Goal: Information Seeking & Learning: Learn about a topic

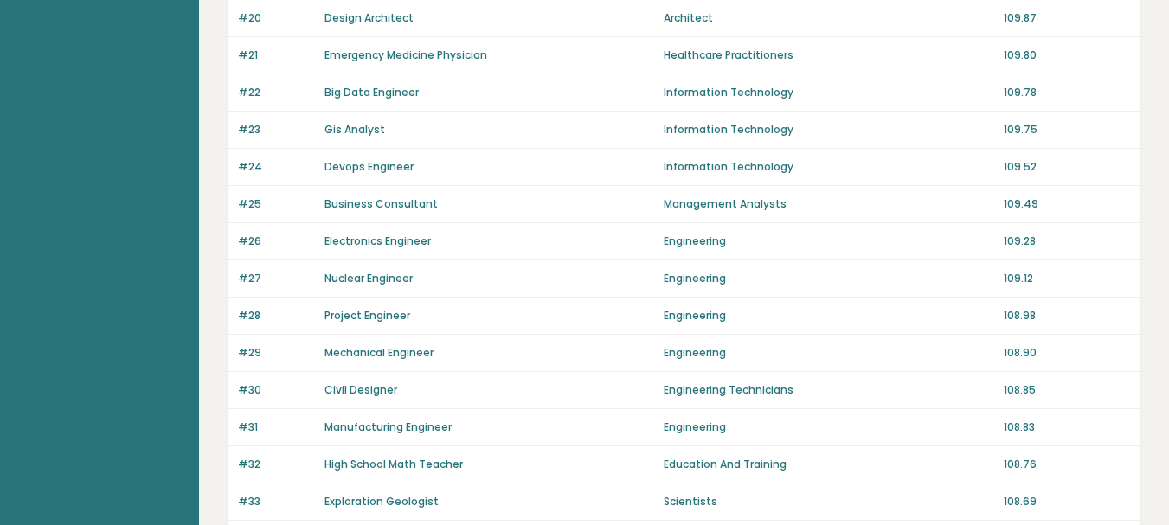
scroll to position [1307, 0]
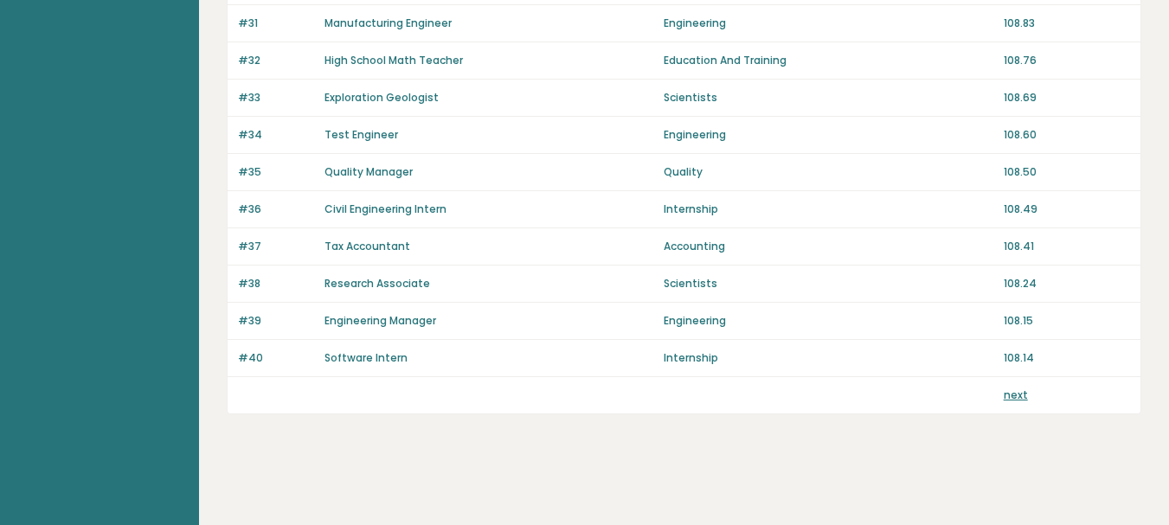
click at [1033, 386] on div "next" at bounding box center [684, 395] width 913 height 36
click at [1014, 397] on link "next" at bounding box center [1016, 395] width 24 height 15
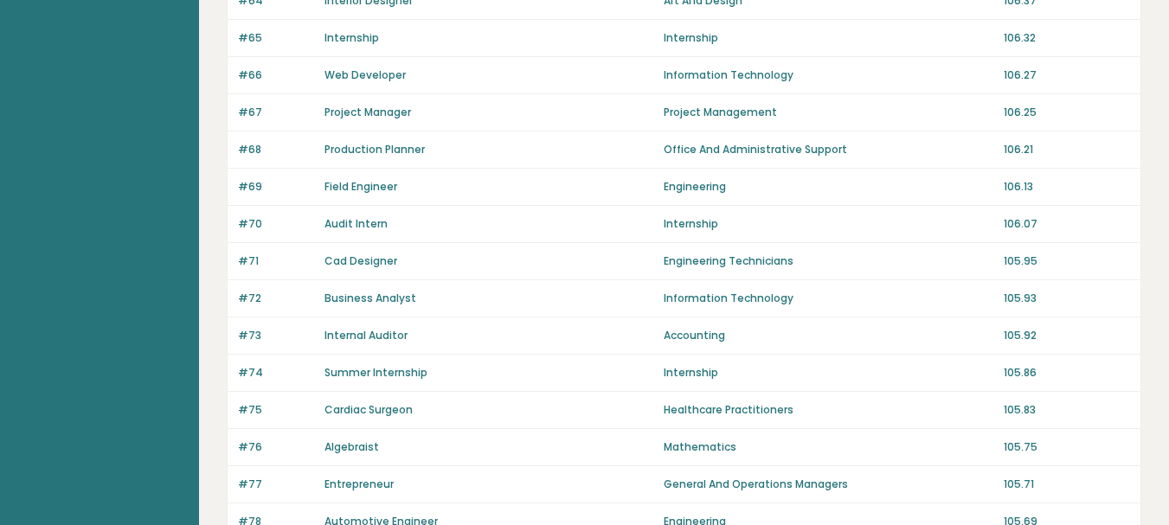
scroll to position [1307, 0]
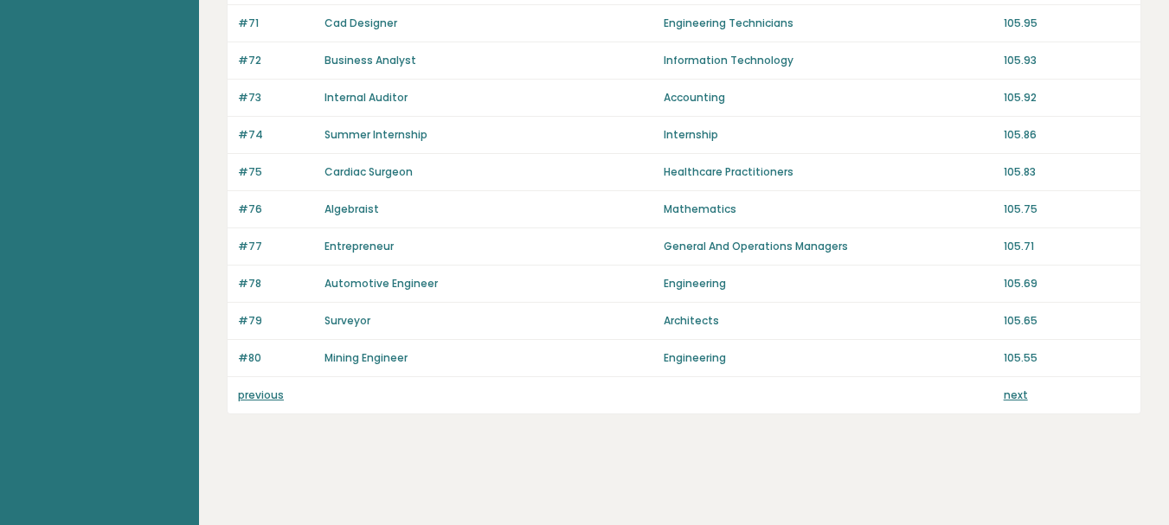
click at [1046, 401] on div "next" at bounding box center [1067, 396] width 126 height 16
click at [1018, 395] on link "next" at bounding box center [1016, 395] width 24 height 15
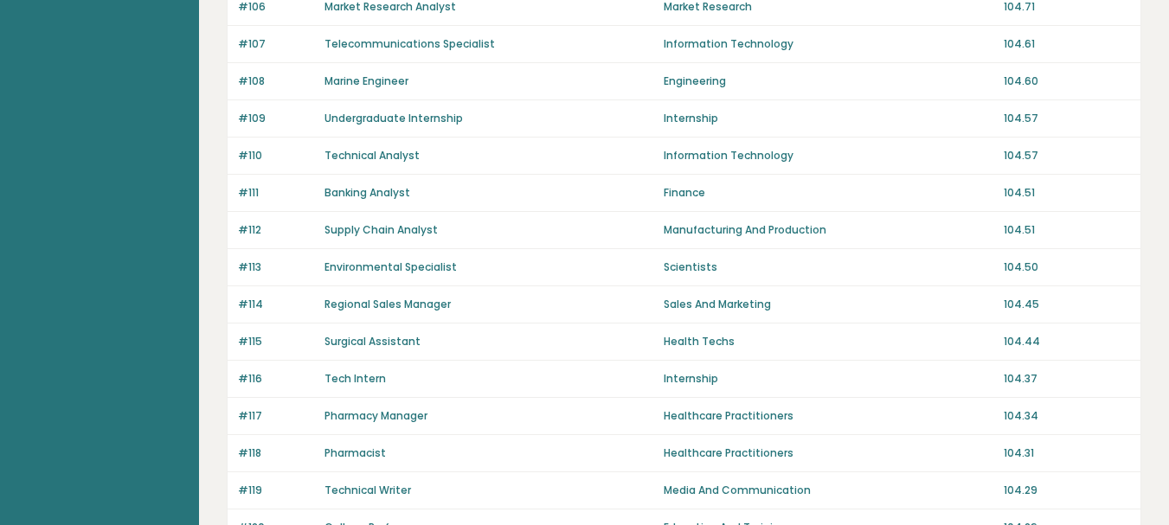
scroll to position [1307, 0]
